Goal: Task Accomplishment & Management: Manage account settings

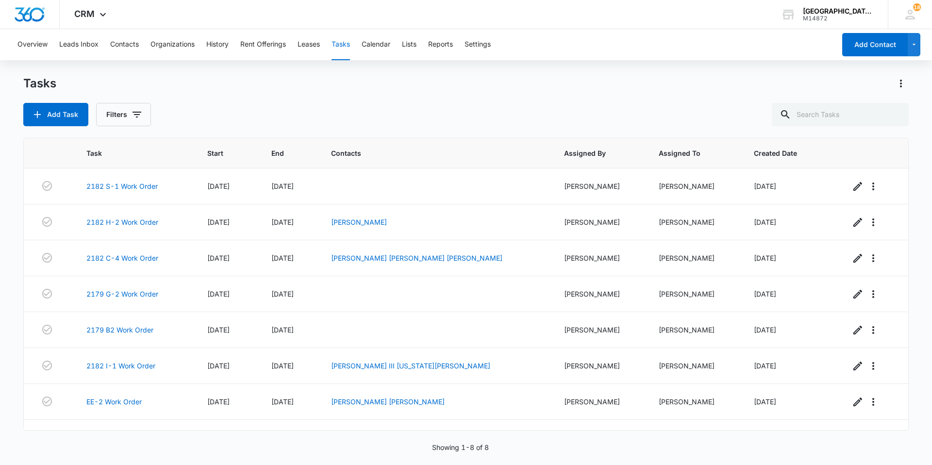
click at [127, 100] on div "Tasks Add Task Filters" at bounding box center [465, 101] width 885 height 50
click at [127, 105] on button "Filters" at bounding box center [123, 114] width 55 height 23
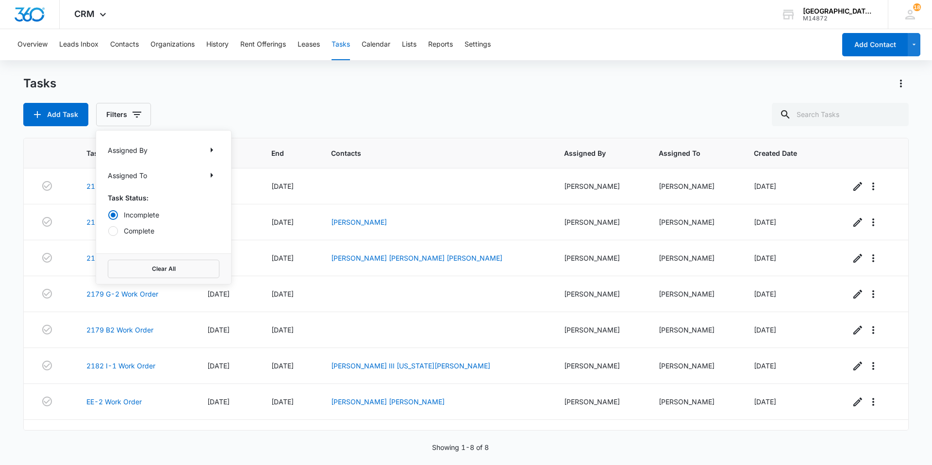
click at [139, 231] on label "Complete" at bounding box center [164, 231] width 112 height 10
click at [108, 231] on input "Complete" at bounding box center [108, 230] width 0 height 0
radio input "false"
radio input "true"
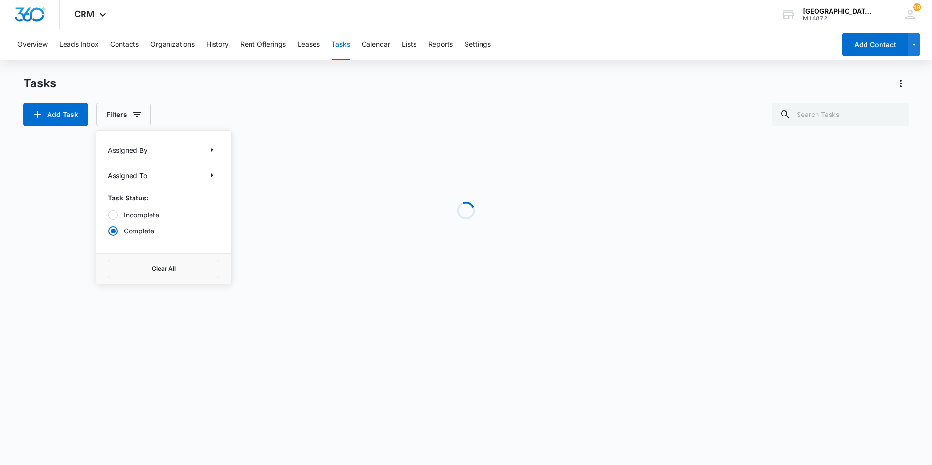
click at [195, 118] on div "Add Task Filters Assigned By Assigned To Task Status: Incomplete Complete Clear…" at bounding box center [465, 114] width 885 height 23
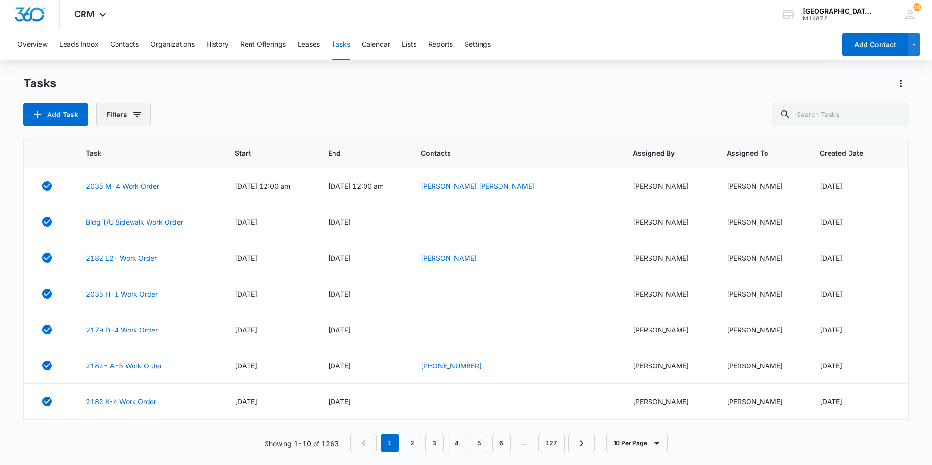
click at [133, 121] on button "Filters" at bounding box center [123, 114] width 55 height 23
click at [146, 214] on label "Incomplete" at bounding box center [164, 215] width 112 height 10
click at [108, 214] on input "Incomplete" at bounding box center [108, 214] width 0 height 0
radio input "true"
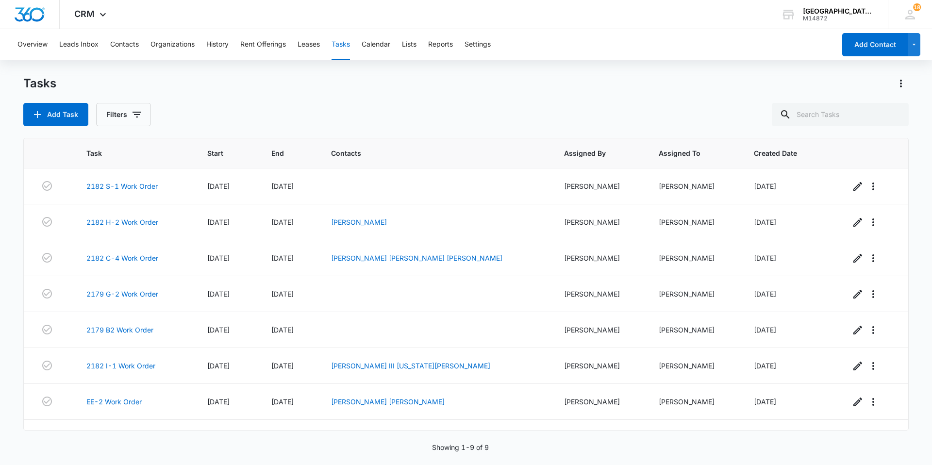
click at [418, 94] on div "Tasks Add Task Filters" at bounding box center [465, 101] width 885 height 50
